Goal: Transaction & Acquisition: Book appointment/travel/reservation

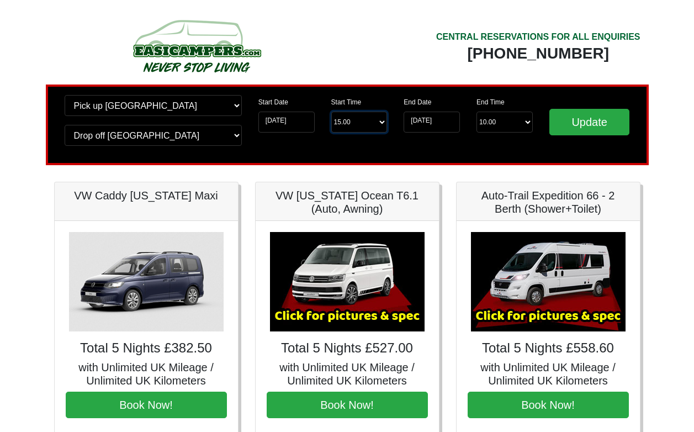
click at [339, 119] on select "Start Time 15.00 -------- 11.00 am (Saturday & Sunday Only) 12.00 pm (Saturday)…" at bounding box center [359, 122] width 56 height 21
select select "13.00"
click at [331, 112] on select "Start Time 15.00 -------- 11.00 am (Saturday & Sunday Only) 12.00 pm (Saturday)…" at bounding box center [359, 122] width 56 height 21
click at [399, 145] on div "End Date 28-10-2025 End Time End Time 10.00 -------- 08.00 am 09.00 am 10.00 am…" at bounding box center [468, 125] width 146 height 60
click at [586, 124] on input "Update" at bounding box center [590, 122] width 81 height 27
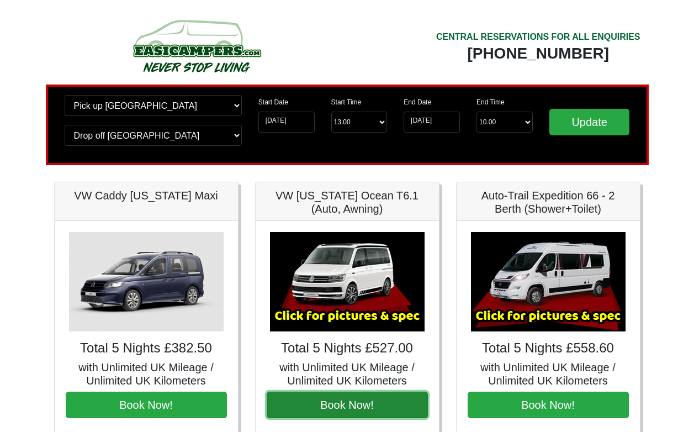
click at [351, 408] on button "Book Now!" at bounding box center [347, 405] width 161 height 27
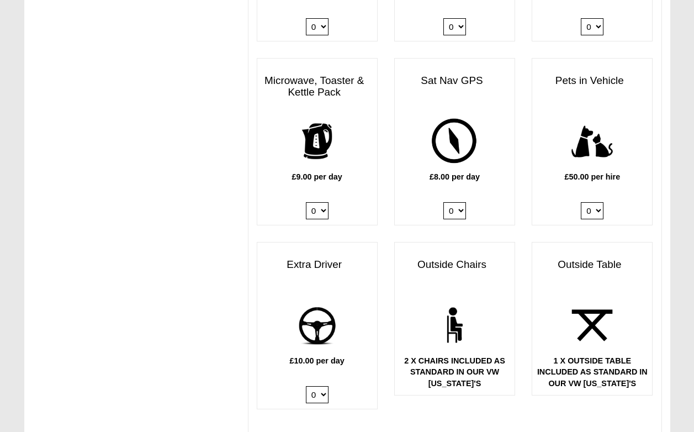
scroll to position [1270, 0]
